Goal: Register for event/course

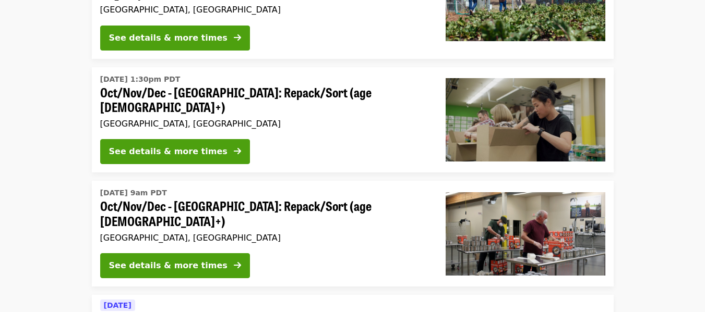
scroll to position [194, 0]
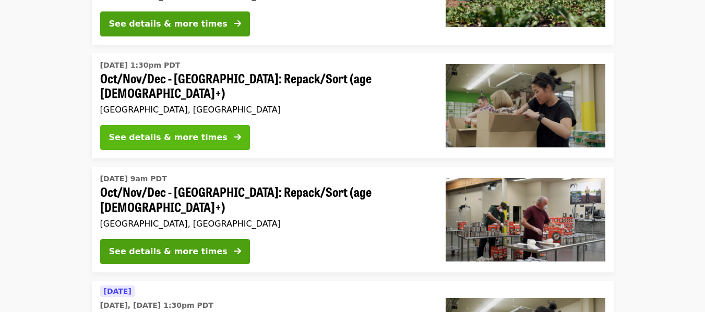
click at [196, 132] on div "See details & more times" at bounding box center [168, 137] width 118 height 13
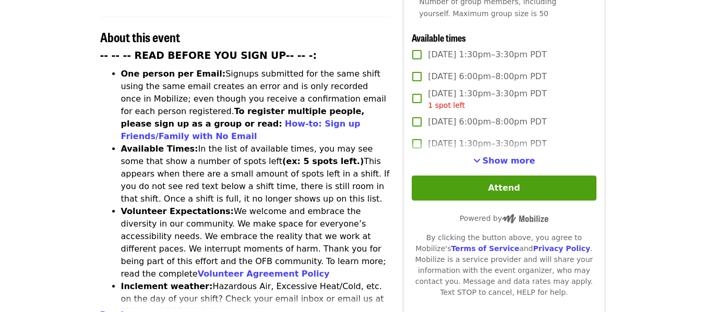
scroll to position [399, 0]
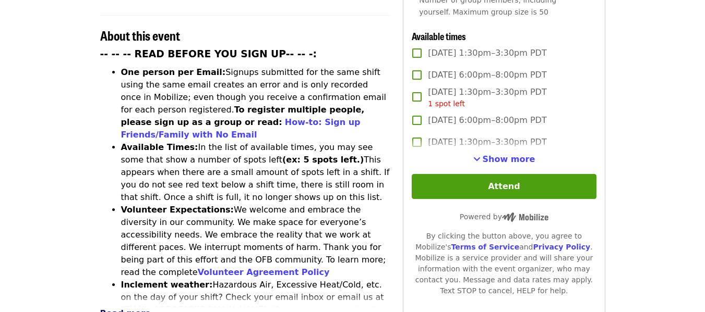
click at [119, 309] on span "Read more" at bounding box center [125, 314] width 51 height 10
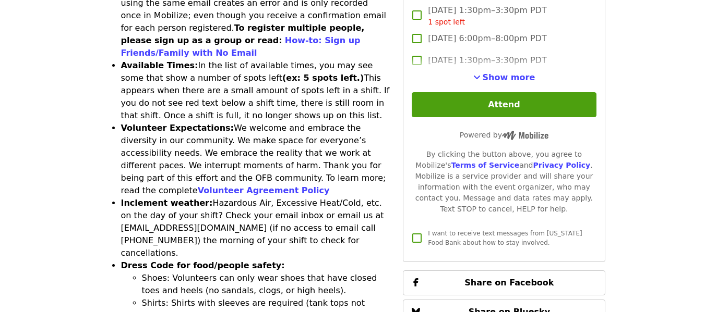
scroll to position [481, 0]
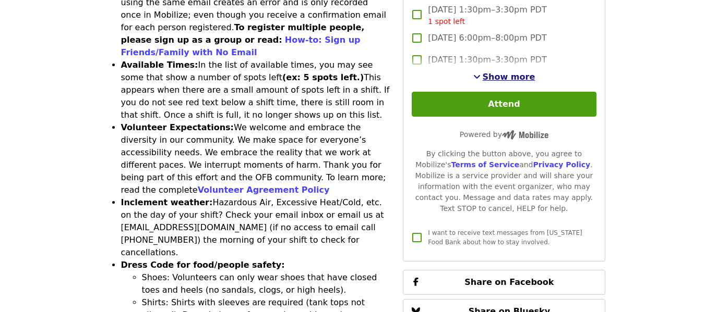
click at [491, 72] on span "Show more" at bounding box center [509, 77] width 53 height 10
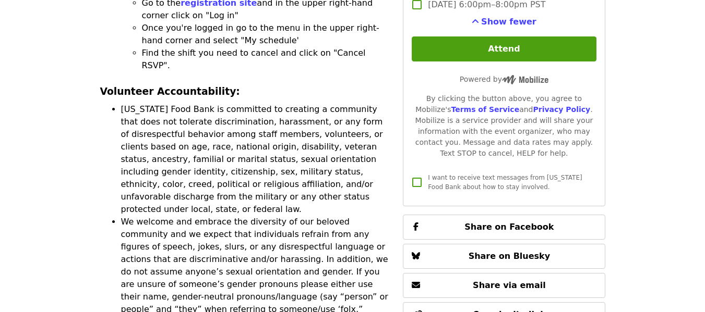
scroll to position [2720, 0]
